Goal: Obtain resource: Download file/media

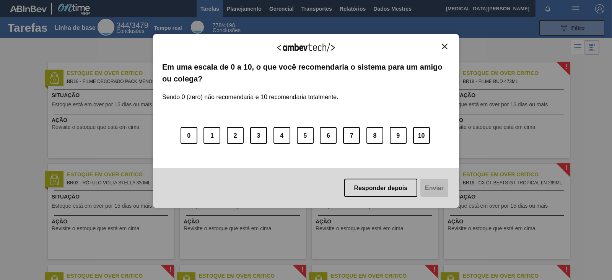
click at [444, 44] on img "Fechar" at bounding box center [444, 47] width 6 height 6
click at [452, 44] on div "Agradecemos seu feedback! Em uma escala de 0 a 10, o que você recomendaria o si…" at bounding box center [306, 121] width 306 height 174
click at [441, 49] on button "Fechar" at bounding box center [444, 46] width 10 height 6
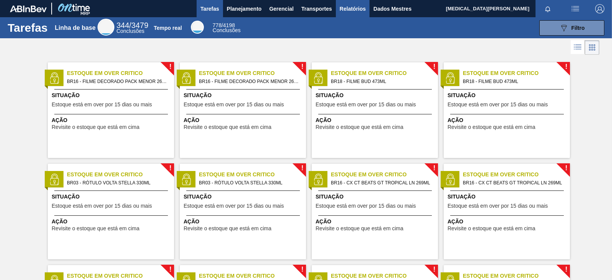
click at [339, 13] on button "Relatórios" at bounding box center [353, 8] width 34 height 17
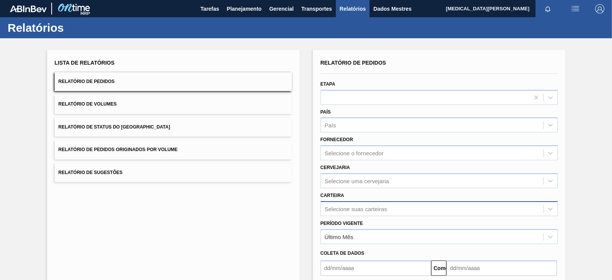
click at [365, 208] on div "Selecione suas carteiras" at bounding box center [438, 208] width 237 height 15
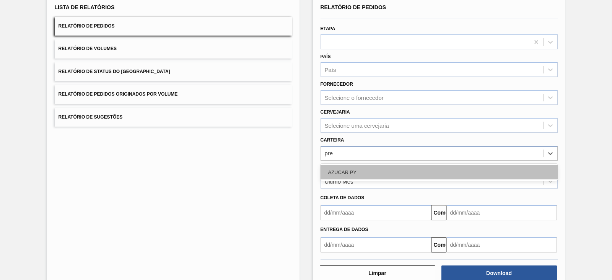
type input "pr"
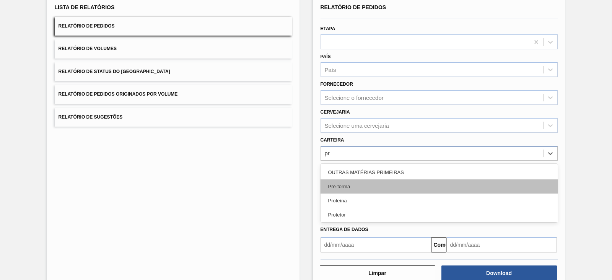
click at [376, 185] on div "Pré-forma" at bounding box center [438, 186] width 237 height 14
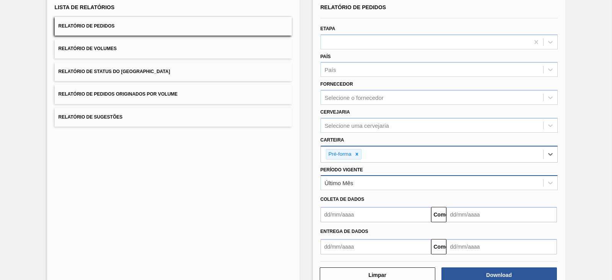
click at [359, 186] on div "Último Mês" at bounding box center [432, 182] width 222 height 11
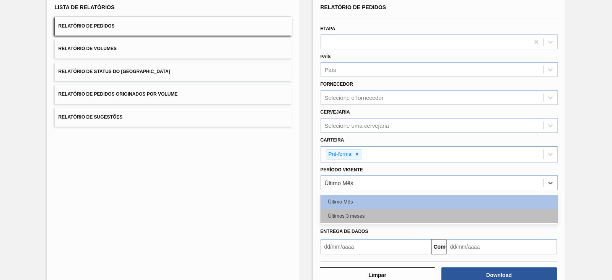
click at [350, 213] on font "Últimos 3 meses" at bounding box center [346, 216] width 37 height 6
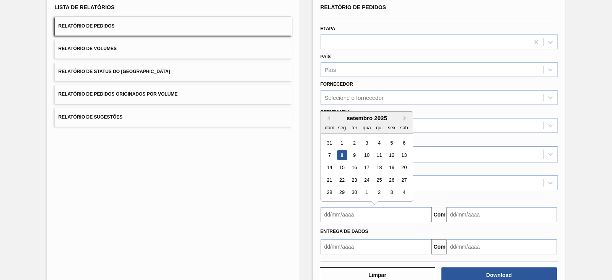
click at [346, 212] on input "text" at bounding box center [375, 214] width 110 height 15
click at [325, 118] on button "[PERSON_NAME]" at bounding box center [326, 117] width 5 height 5
click at [350, 143] on div "1" at bounding box center [354, 143] width 10 height 10
type input "[DATE]"
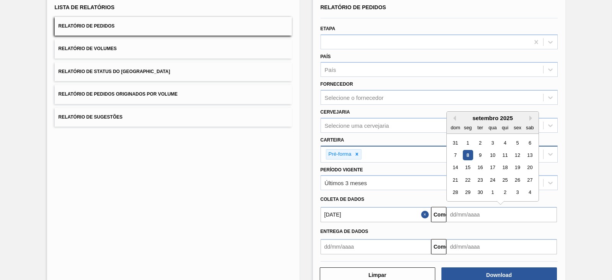
click at [464, 209] on input "text" at bounding box center [501, 214] width 110 height 15
click at [469, 165] on font "15" at bounding box center [466, 168] width 5 height 6
type input "[DATE]"
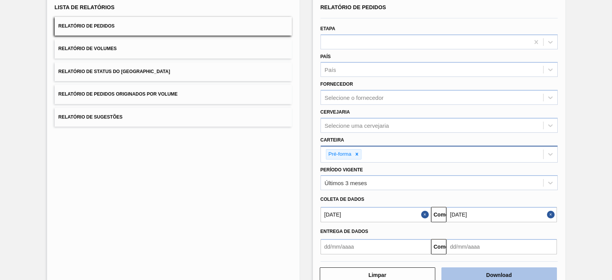
click at [489, 223] on button "Download" at bounding box center [498, 274] width 115 height 15
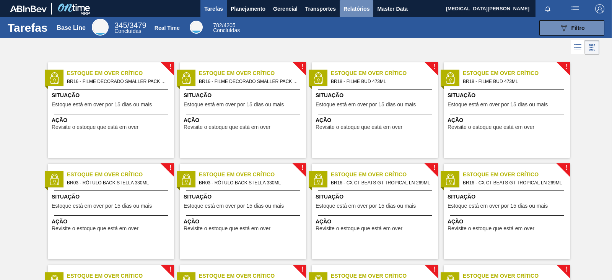
click at [360, 9] on span "Relatórios" at bounding box center [356, 8] width 26 height 9
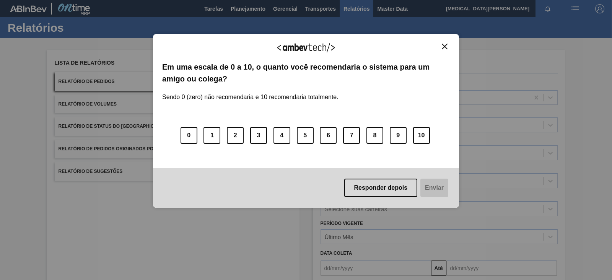
drag, startPoint x: 437, startPoint y: 49, endPoint x: 446, endPoint y: 47, distance: 8.6
click at [446, 47] on div "Agradecemos seu feedback!" at bounding box center [305, 52] width 287 height 18
click at [443, 47] on img "Close" at bounding box center [444, 47] width 6 height 6
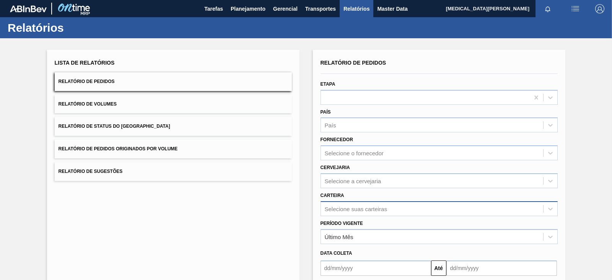
click at [347, 207] on div "Selecione suas carteiras" at bounding box center [438, 208] width 237 height 15
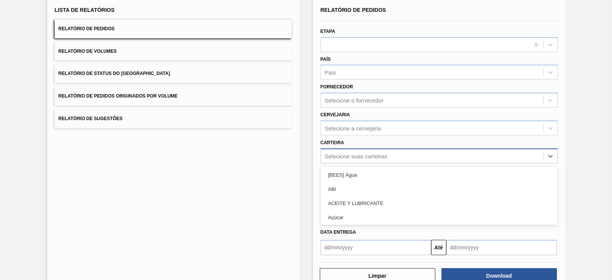
scroll to position [55, 0]
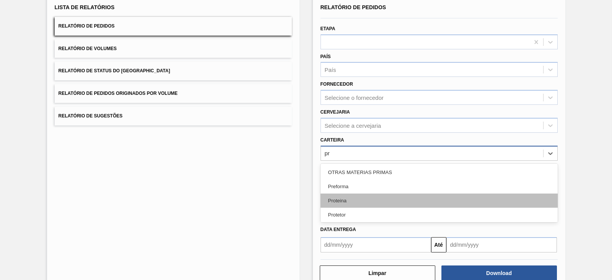
type input "pre"
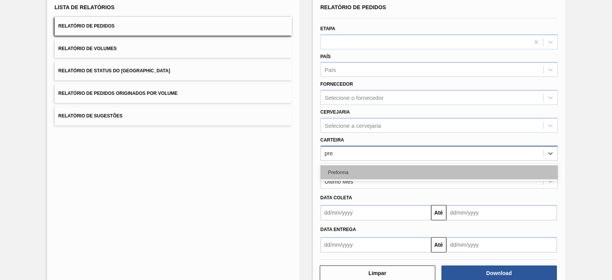
click at [350, 167] on div "Preforma" at bounding box center [438, 172] width 237 height 14
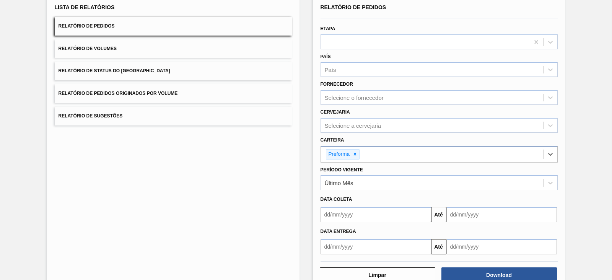
click at [369, 212] on input "text" at bounding box center [375, 214] width 110 height 15
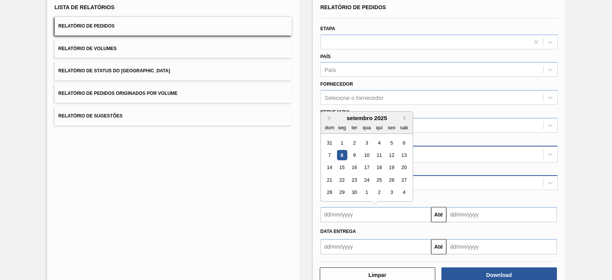
click at [520, 181] on div "Último Mês" at bounding box center [432, 182] width 222 height 11
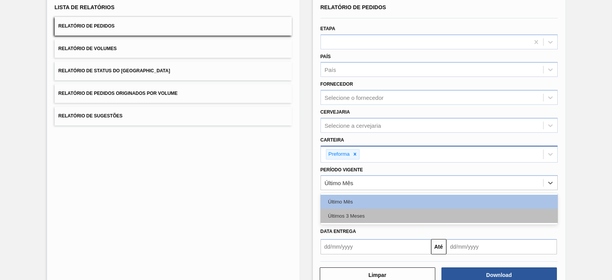
click at [422, 209] on div "Últimos 3 Meses" at bounding box center [438, 216] width 237 height 14
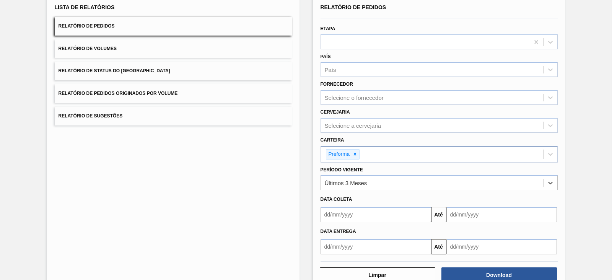
click at [365, 218] on input "text" at bounding box center [375, 214] width 110 height 15
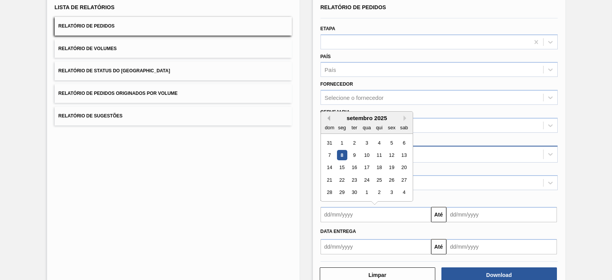
click at [327, 115] on button "Previous Month" at bounding box center [326, 117] width 5 height 5
click at [350, 140] on div "1" at bounding box center [354, 143] width 10 height 10
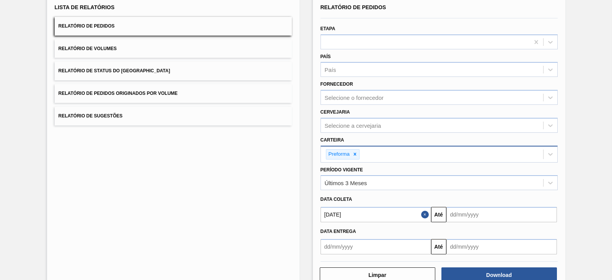
type input "[DATE]"
click at [495, 222] on div "Data entrega Até" at bounding box center [438, 238] width 243 height 32
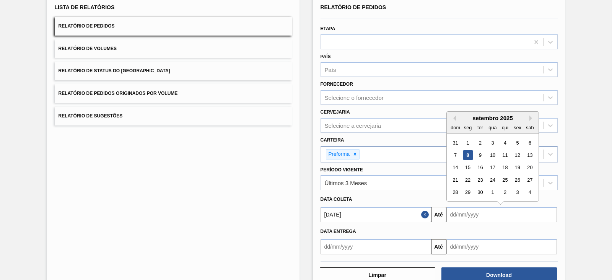
click at [494, 215] on input "text" at bounding box center [501, 214] width 110 height 15
click at [456, 169] on div "14" at bounding box center [455, 167] width 10 height 10
type input "14/09/2025"
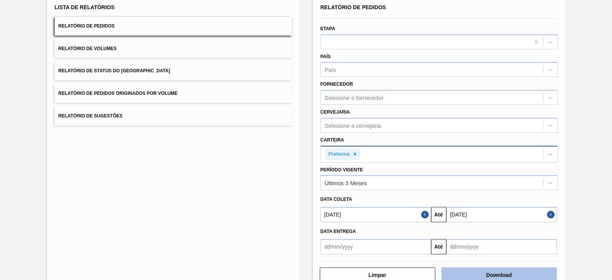
click at [514, 267] on button "Download" at bounding box center [498, 274] width 115 height 15
